Goal: Task Accomplishment & Management: Complete application form

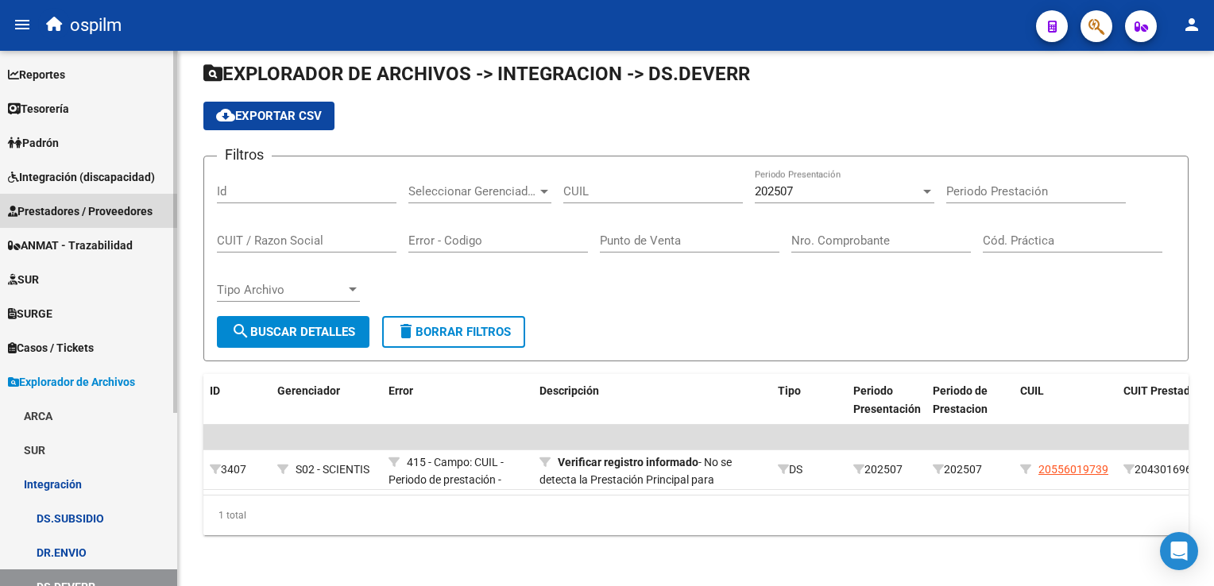
click at [74, 211] on span "Prestadores / Proveedores" at bounding box center [80, 211] width 145 height 17
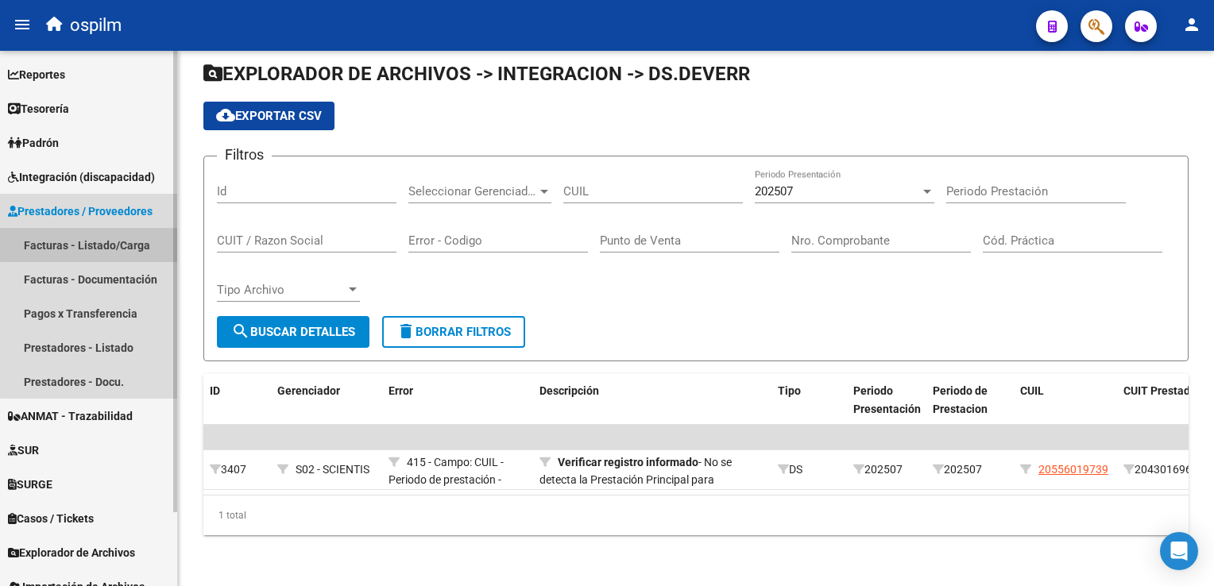
click at [89, 241] on link "Facturas - Listado/Carga" at bounding box center [88, 245] width 177 height 34
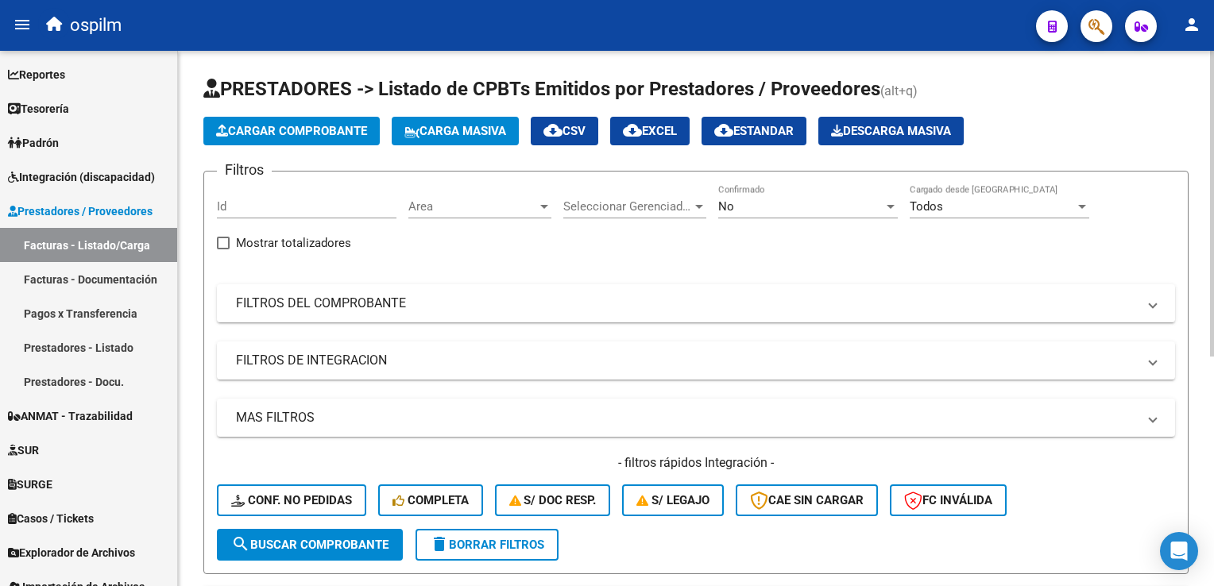
click at [309, 122] on button "Cargar Comprobante" at bounding box center [291, 131] width 176 height 29
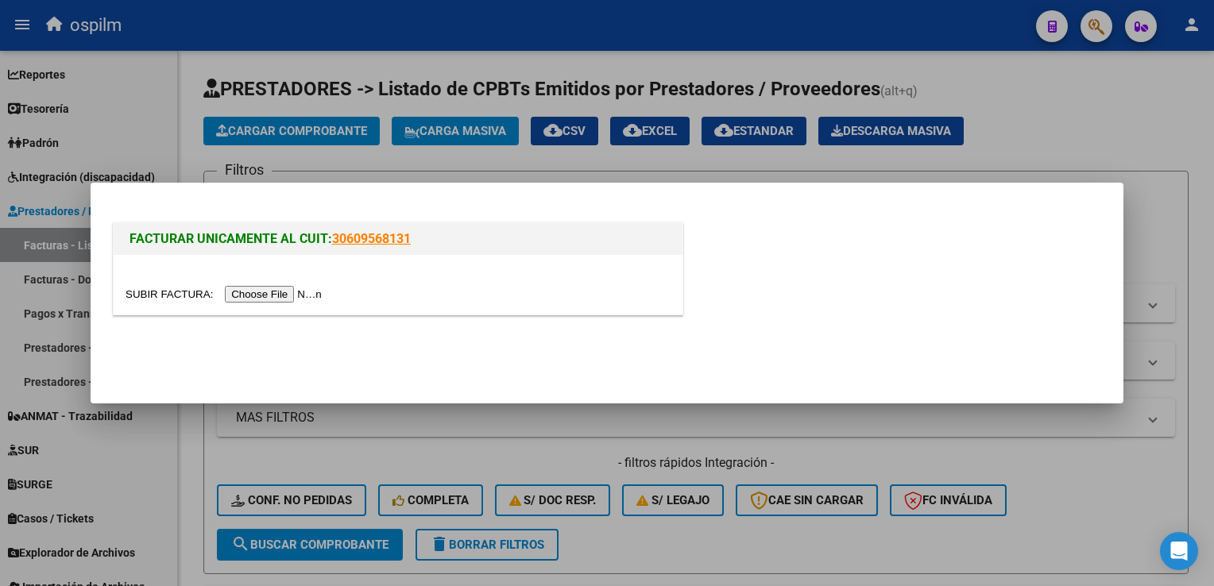
click at [248, 301] on input "file" at bounding box center [225, 294] width 201 height 17
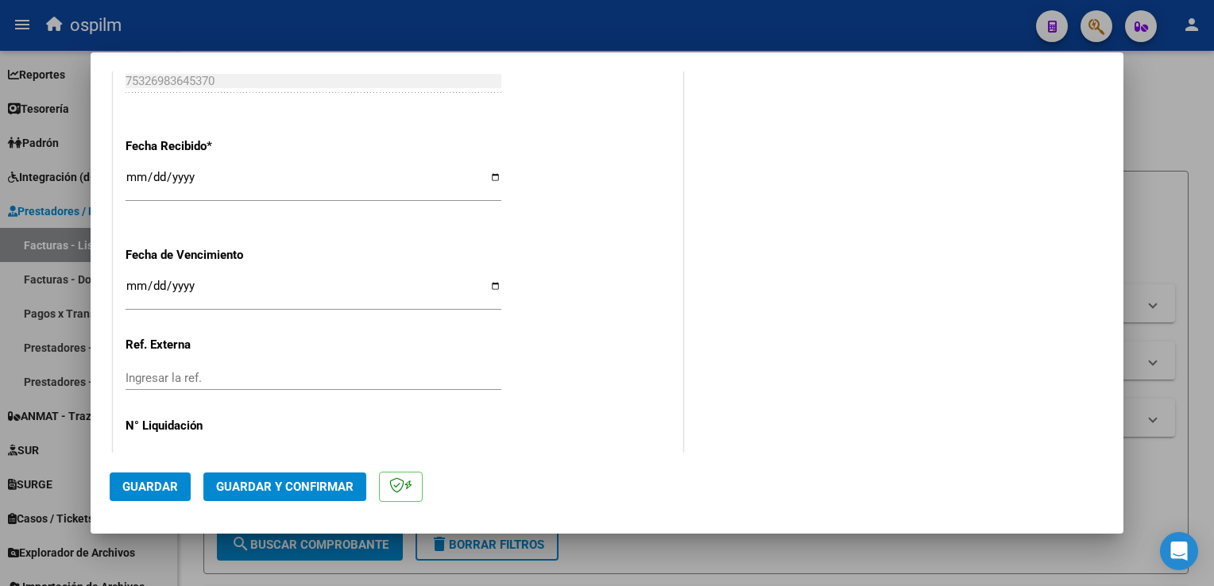
scroll to position [947, 0]
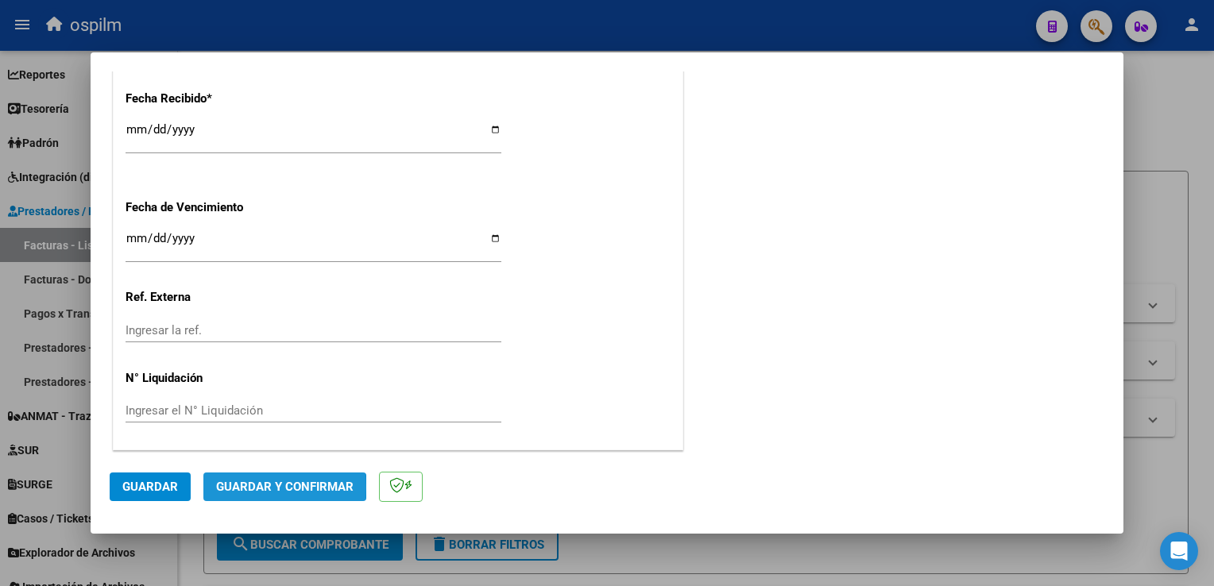
click at [260, 488] on span "Guardar y Confirmar" at bounding box center [284, 487] width 137 height 14
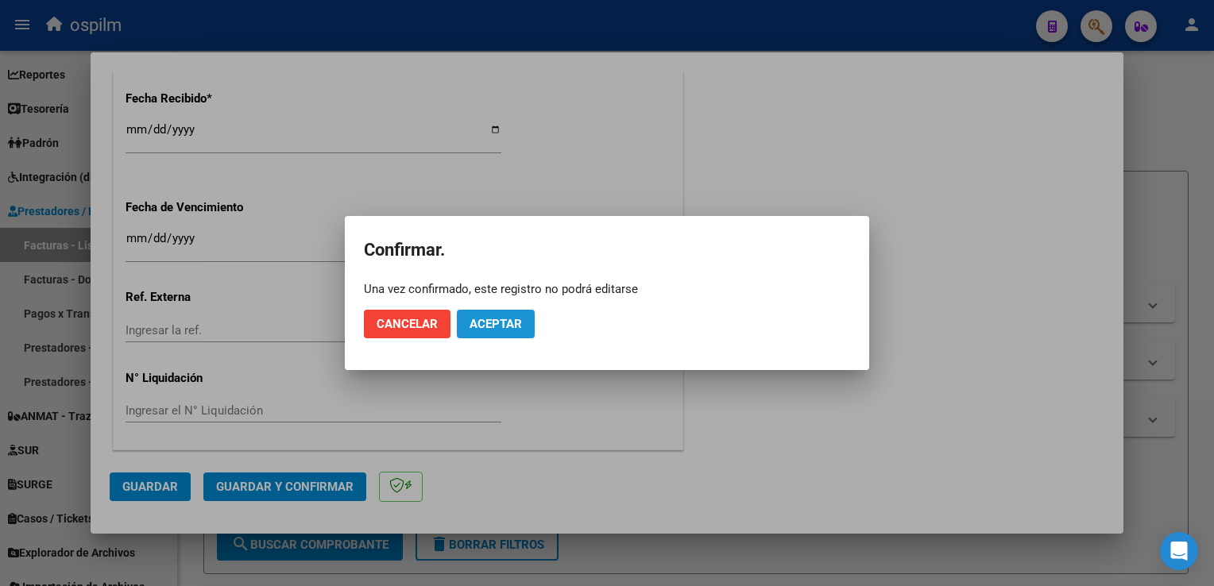
click at [518, 333] on button "Aceptar" at bounding box center [496, 324] width 78 height 29
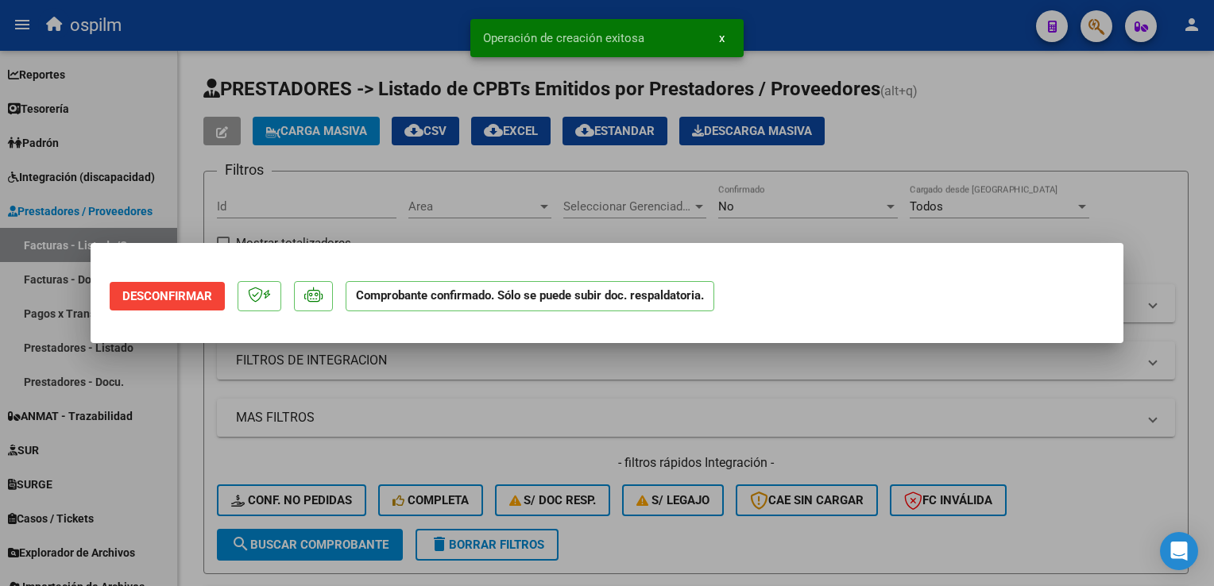
scroll to position [0, 0]
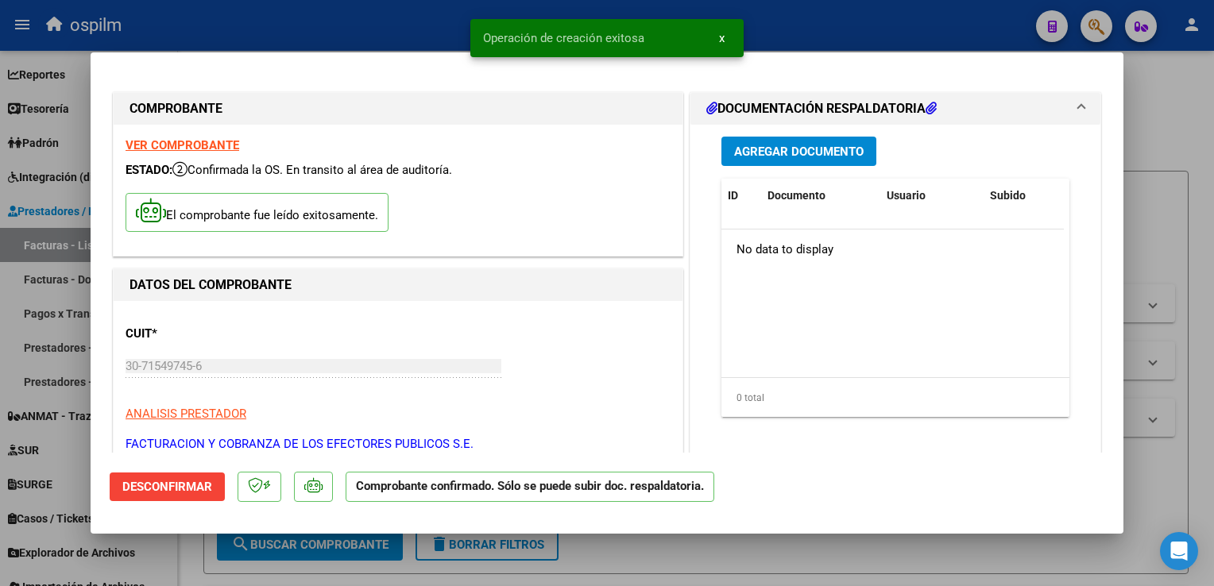
click at [1188, 250] on div at bounding box center [607, 293] width 1214 height 586
type input "$ 0,00"
